Goal: Obtain resource: Obtain resource

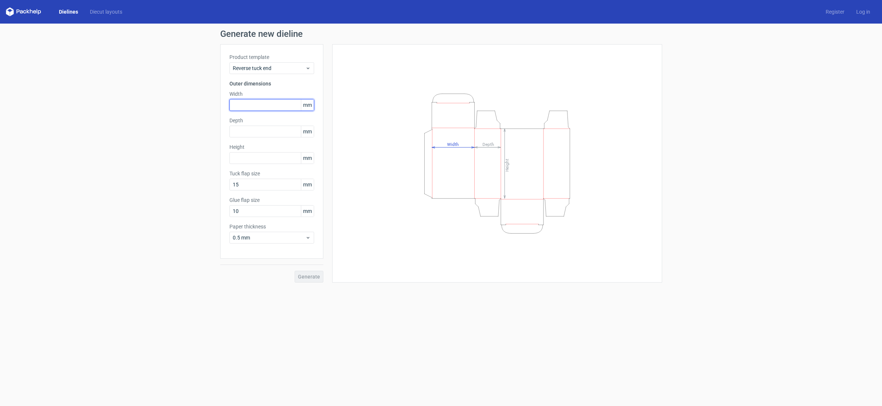
click at [267, 104] on input "text" at bounding box center [271, 105] width 85 height 12
type input "34"
click at [256, 130] on input "text" at bounding box center [271, 132] width 85 height 12
type input "34"
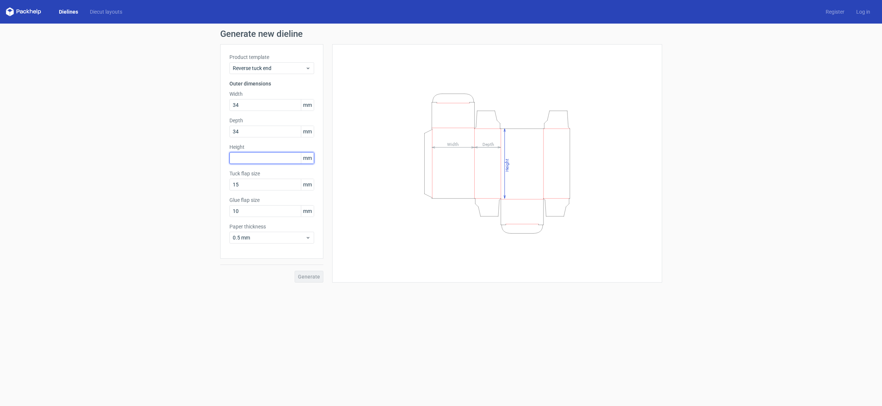
click at [242, 158] on input "text" at bounding box center [271, 158] width 85 height 12
type input "110"
drag, startPoint x: 240, startPoint y: 211, endPoint x: 235, endPoint y: 211, distance: 5.5
click at [235, 213] on input "10" at bounding box center [271, 211] width 85 height 12
type input "15"
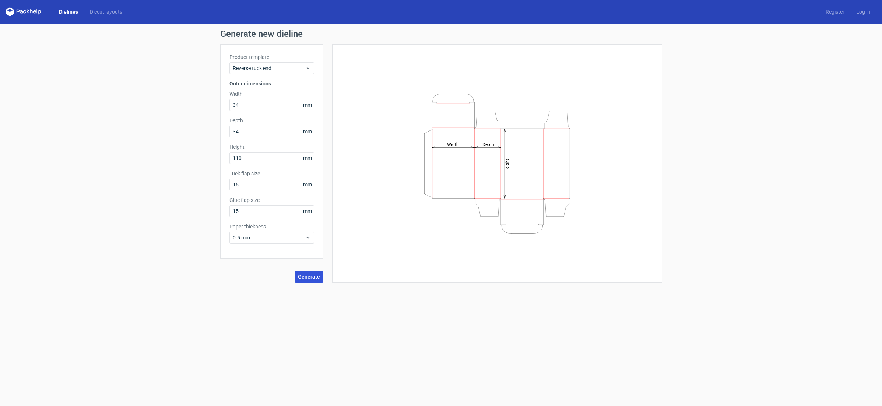
click at [310, 277] on span "Generate" at bounding box center [309, 276] width 22 height 5
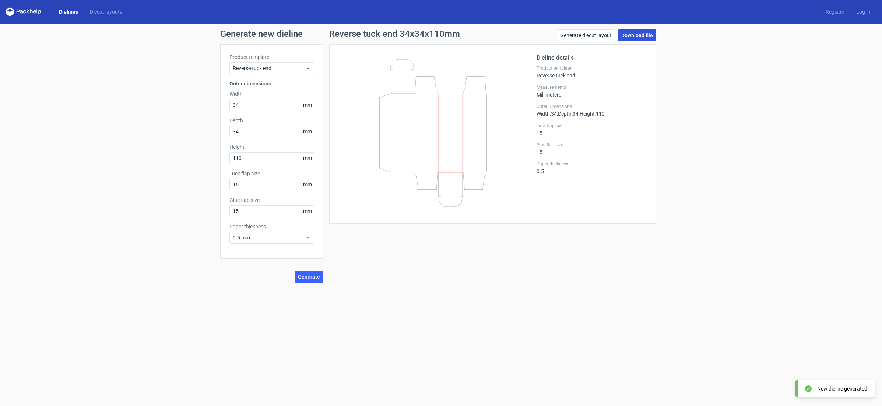
click at [635, 33] on link "Download file" at bounding box center [637, 35] width 38 height 12
click at [245, 105] on input "34" at bounding box center [271, 105] width 85 height 12
type input "33"
click at [245, 130] on input "34" at bounding box center [271, 132] width 85 height 12
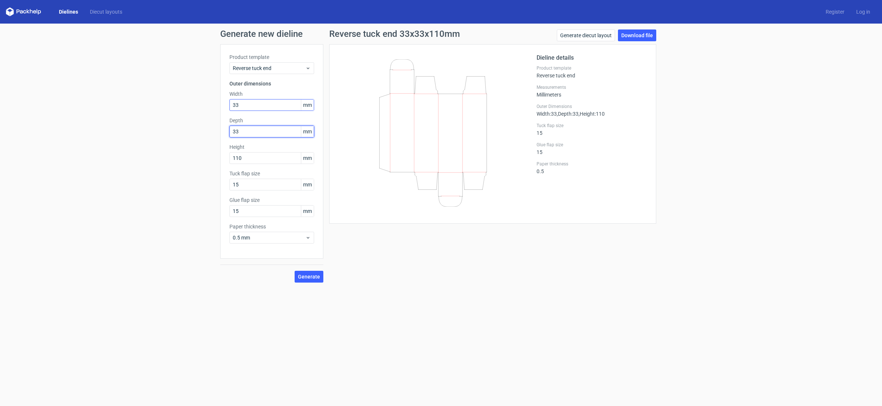
type input "33"
click at [257, 102] on input "33" at bounding box center [271, 105] width 85 height 12
click at [253, 157] on input "110" at bounding box center [271, 158] width 85 height 12
click at [295, 271] on button "Generate" at bounding box center [309, 277] width 29 height 12
type input "109"
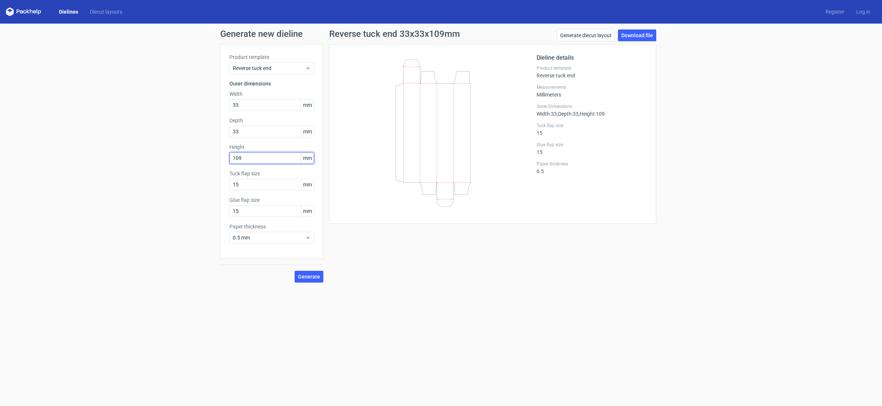
click at [295, 271] on button "Generate" at bounding box center [309, 277] width 29 height 12
click at [316, 275] on span "Generate" at bounding box center [309, 276] width 22 height 5
click at [639, 34] on link "Download file" at bounding box center [637, 35] width 38 height 12
